Goal: Information Seeking & Learning: Learn about a topic

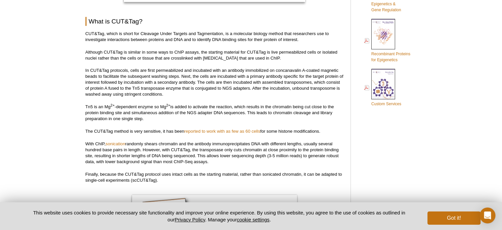
scroll to position [408, 0]
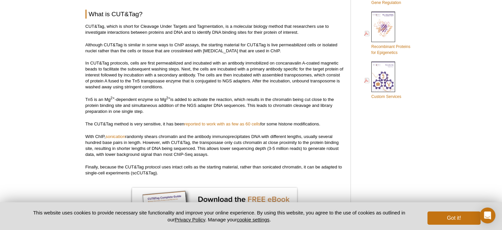
drag, startPoint x: 505, startPoint y: 12, endPoint x: 507, endPoint y: 43, distance: 30.5
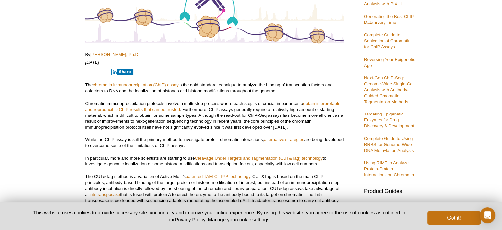
scroll to position [441, 0]
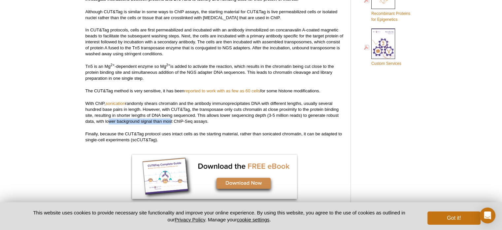
drag, startPoint x: 106, startPoint y: 120, endPoint x: 169, endPoint y: 118, distance: 62.8
click at [169, 118] on p "With ChIP, sonication randomly shears chromatin and the antibody immunoprecipit…" at bounding box center [215, 112] width 259 height 24
click at [143, 114] on p "With ChIP, sonication randomly shears chromatin and the antibody immunoprecipit…" at bounding box center [215, 112] width 259 height 24
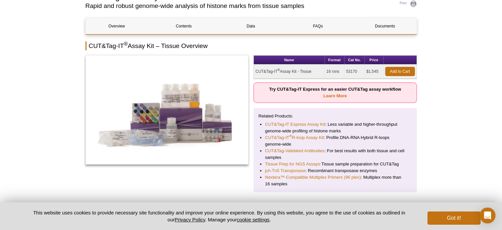
scroll to position [62, 0]
